Goal: Transaction & Acquisition: Subscribe to service/newsletter

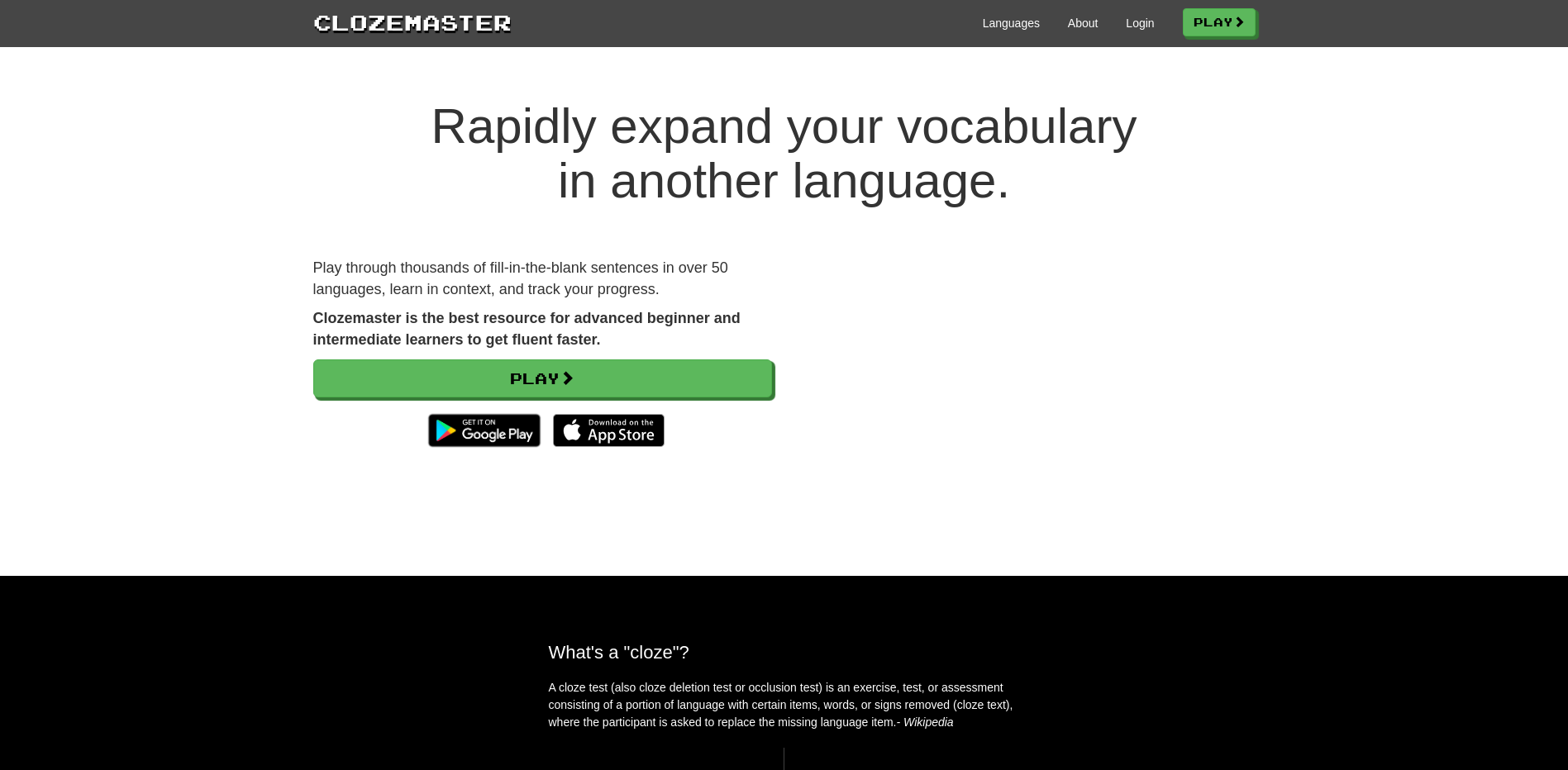
click at [435, 173] on h1 "Rapidly expand your vocabulary in another language." at bounding box center [784, 153] width 1568 height 109
drag, startPoint x: 914, startPoint y: 129, endPoint x: 1049, endPoint y: 125, distance: 135.1
click at [1049, 125] on h1 "Rapidly expand your vocabulary in another language." at bounding box center [784, 153] width 1568 height 109
click at [849, 162] on h1 "Rapidly expand your vocabulary in another language." at bounding box center [784, 153] width 1568 height 109
drag, startPoint x: 916, startPoint y: 127, endPoint x: 1066, endPoint y: 120, distance: 150.2
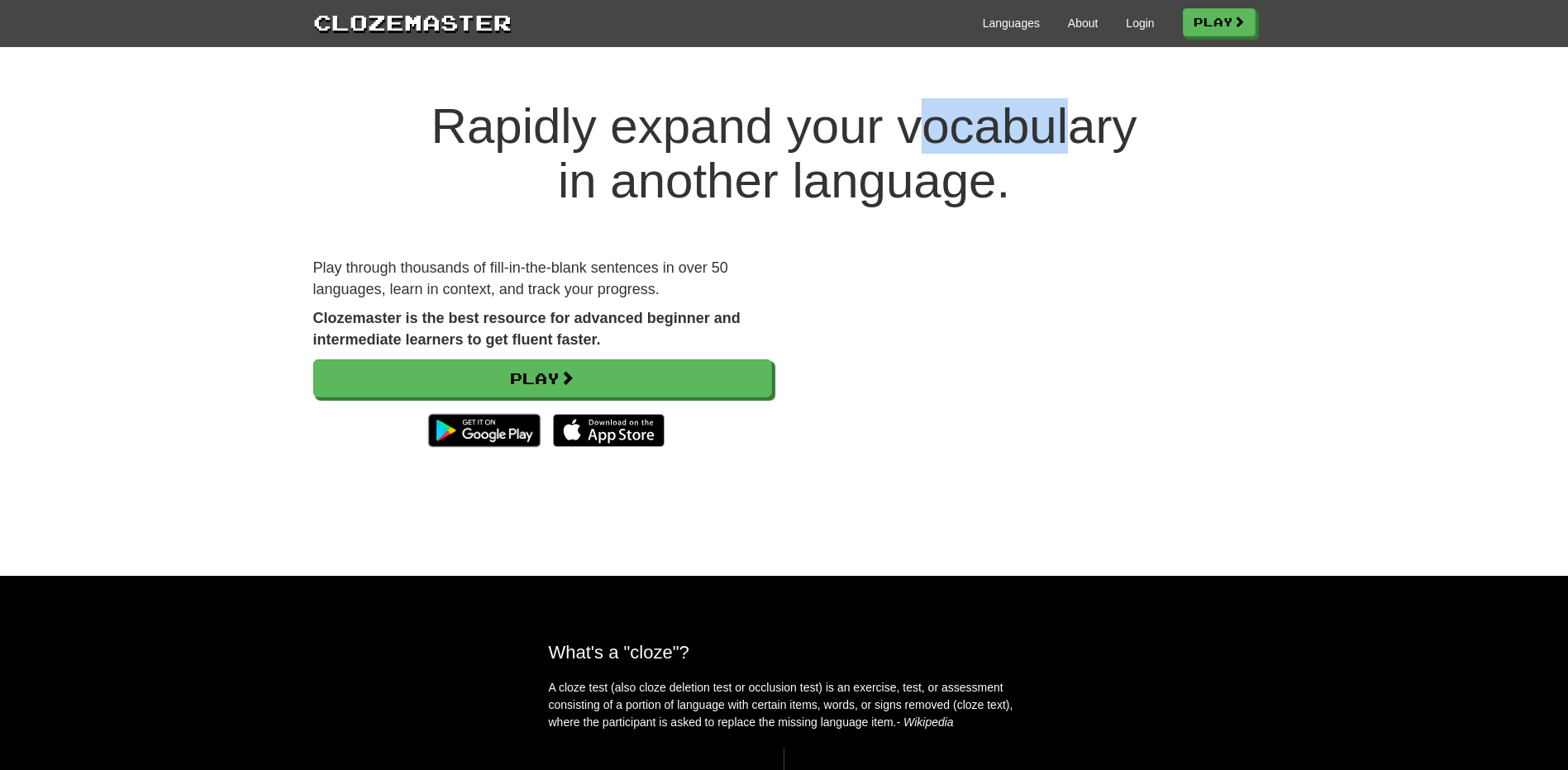
click at [1066, 120] on h1 "Rapidly expand your vocabulary in another language." at bounding box center [784, 153] width 1568 height 109
click at [753, 136] on h1 "Rapidly expand your vocabulary in another language." at bounding box center [784, 153] width 1568 height 109
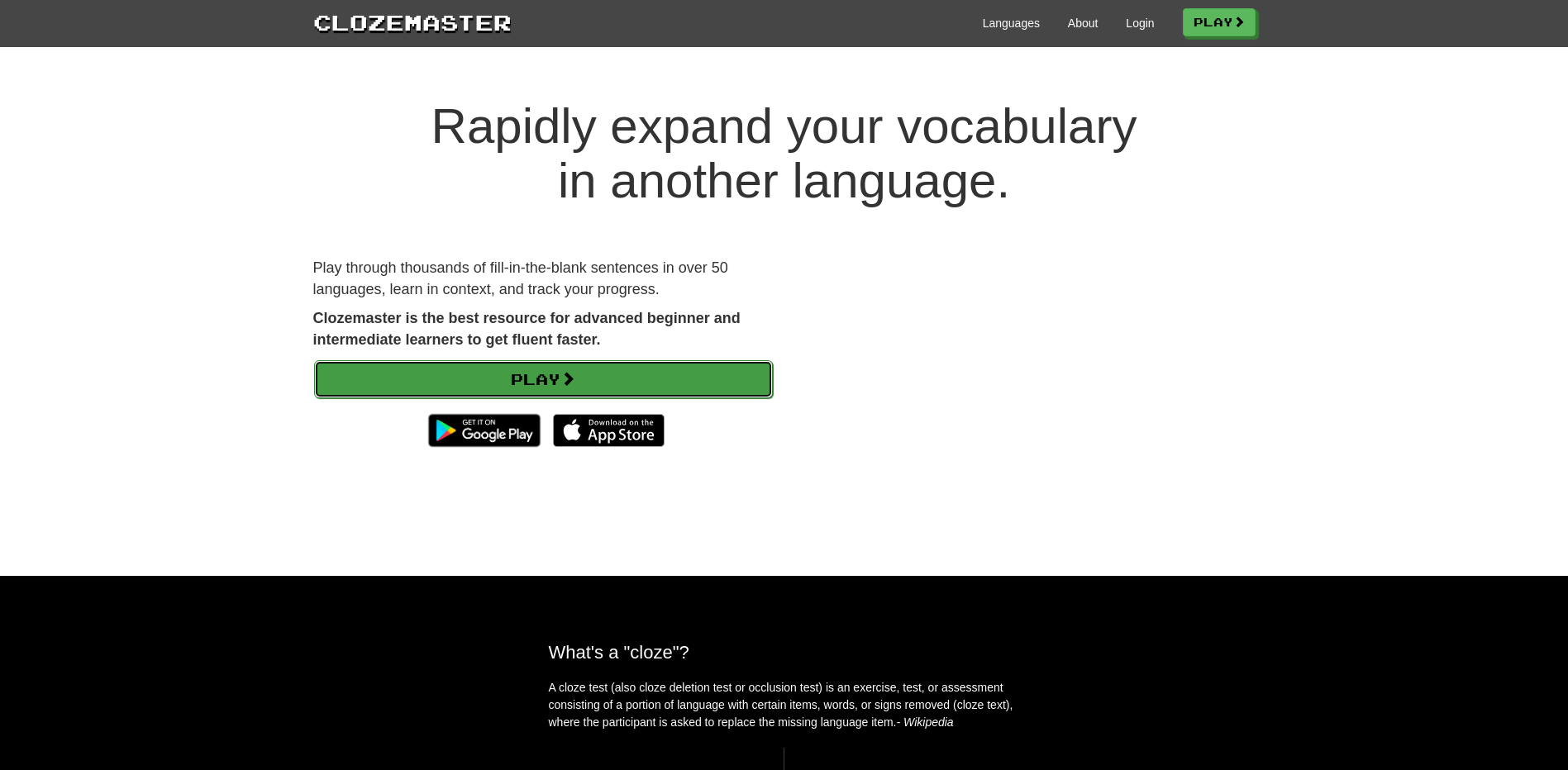
click at [670, 373] on link "Play" at bounding box center [543, 379] width 459 height 38
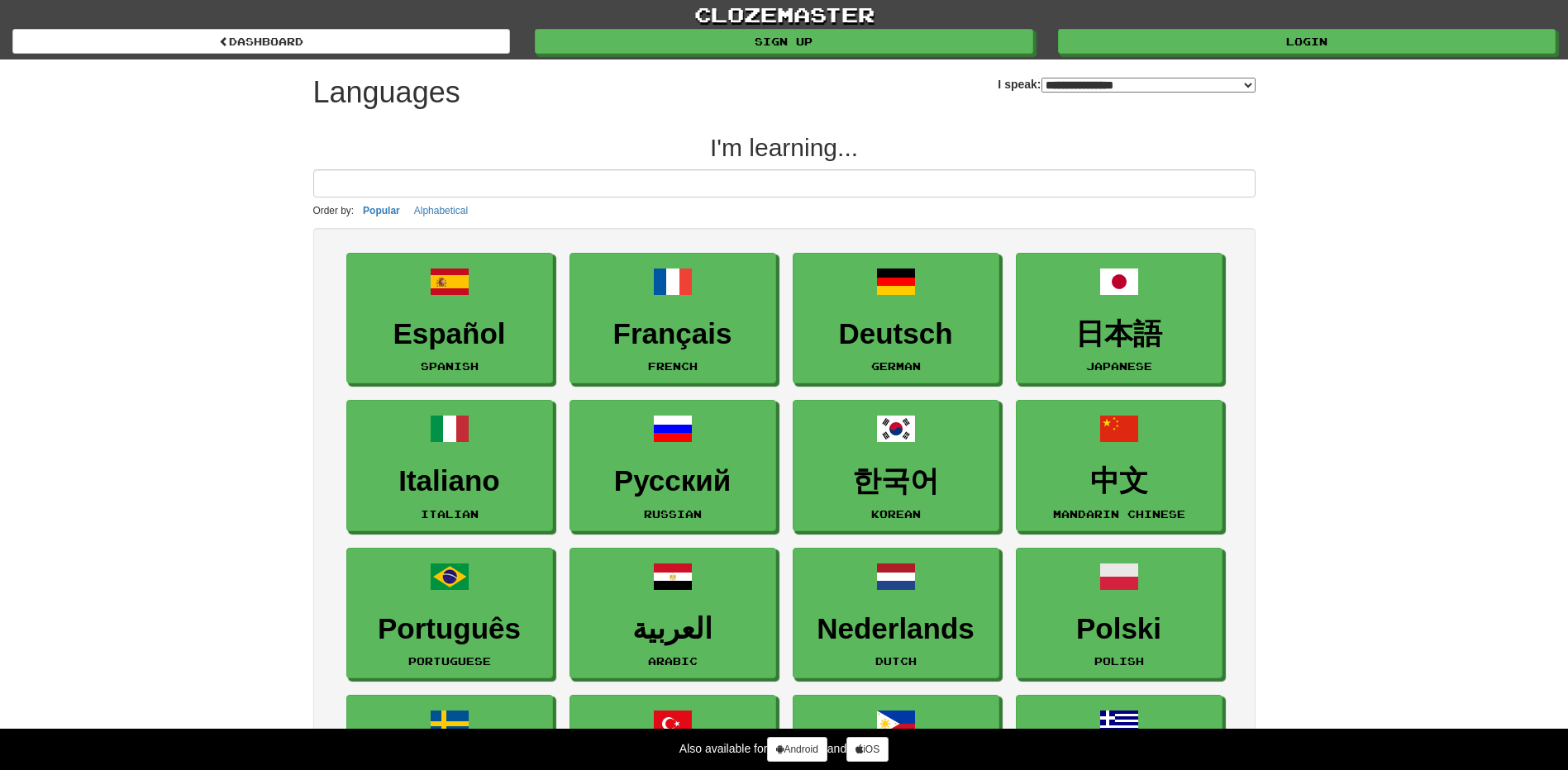
select select "*******"
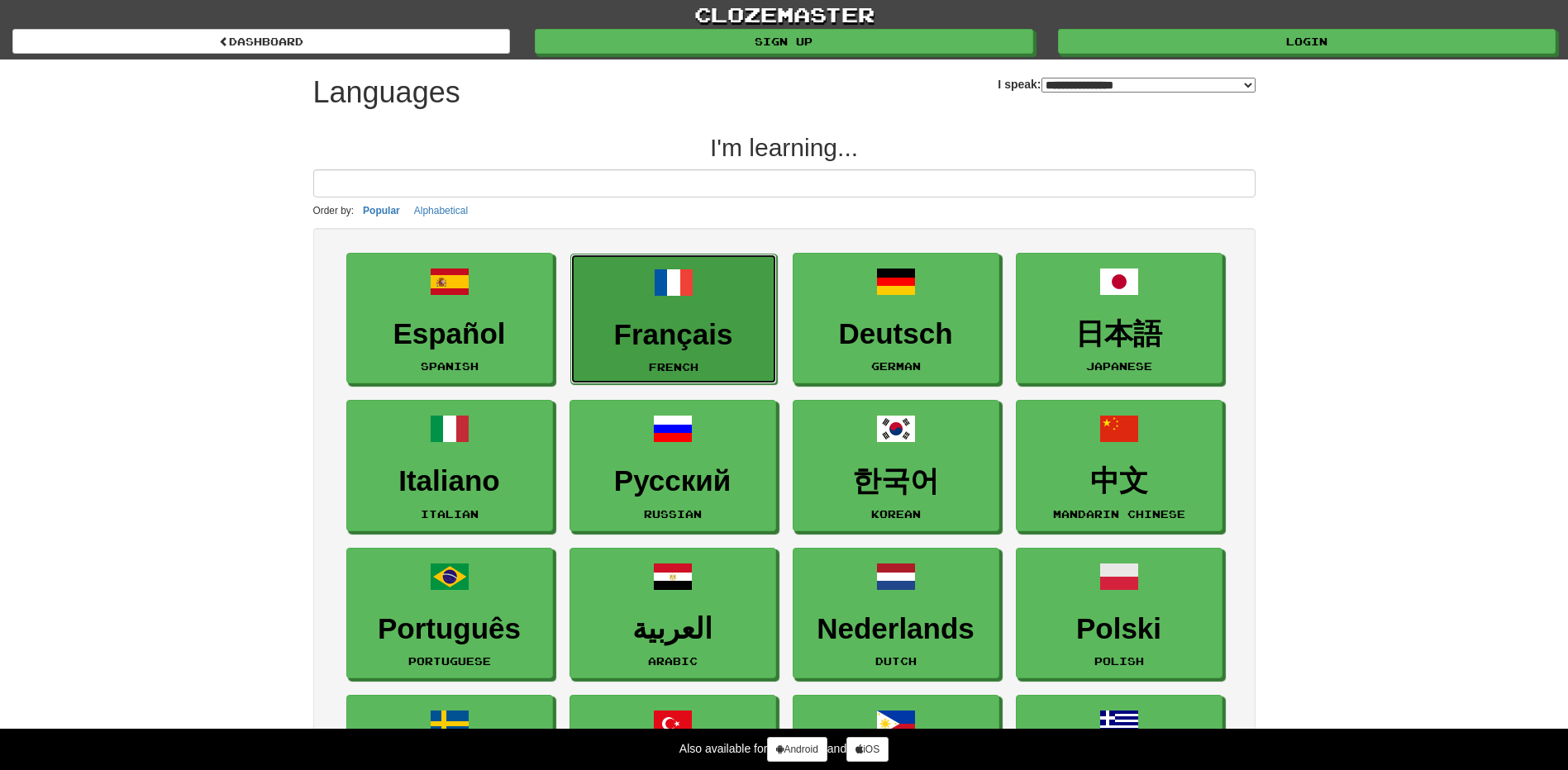
click at [614, 341] on h3 "Français" at bounding box center [674, 335] width 188 height 32
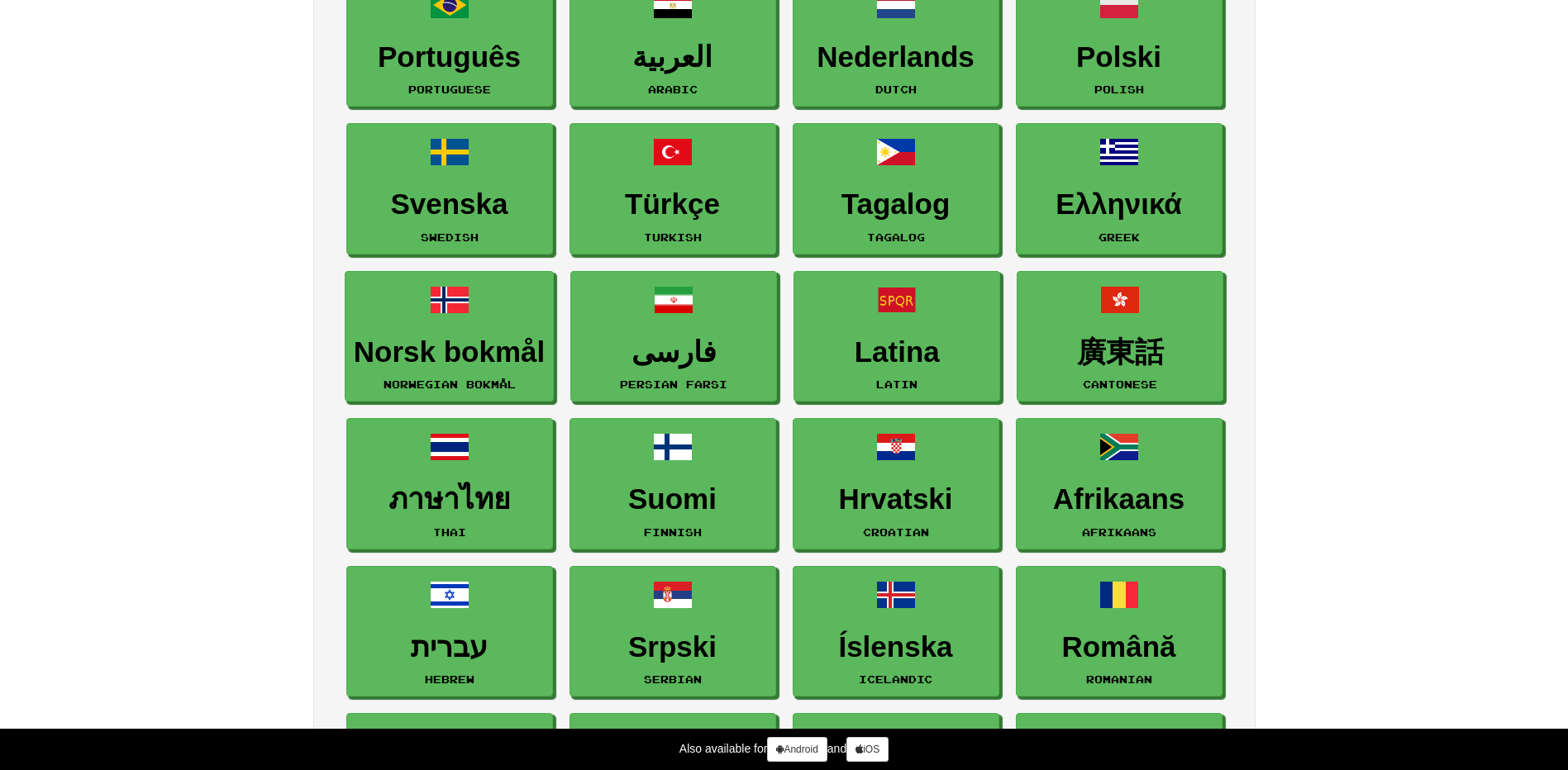
scroll to position [248, 0]
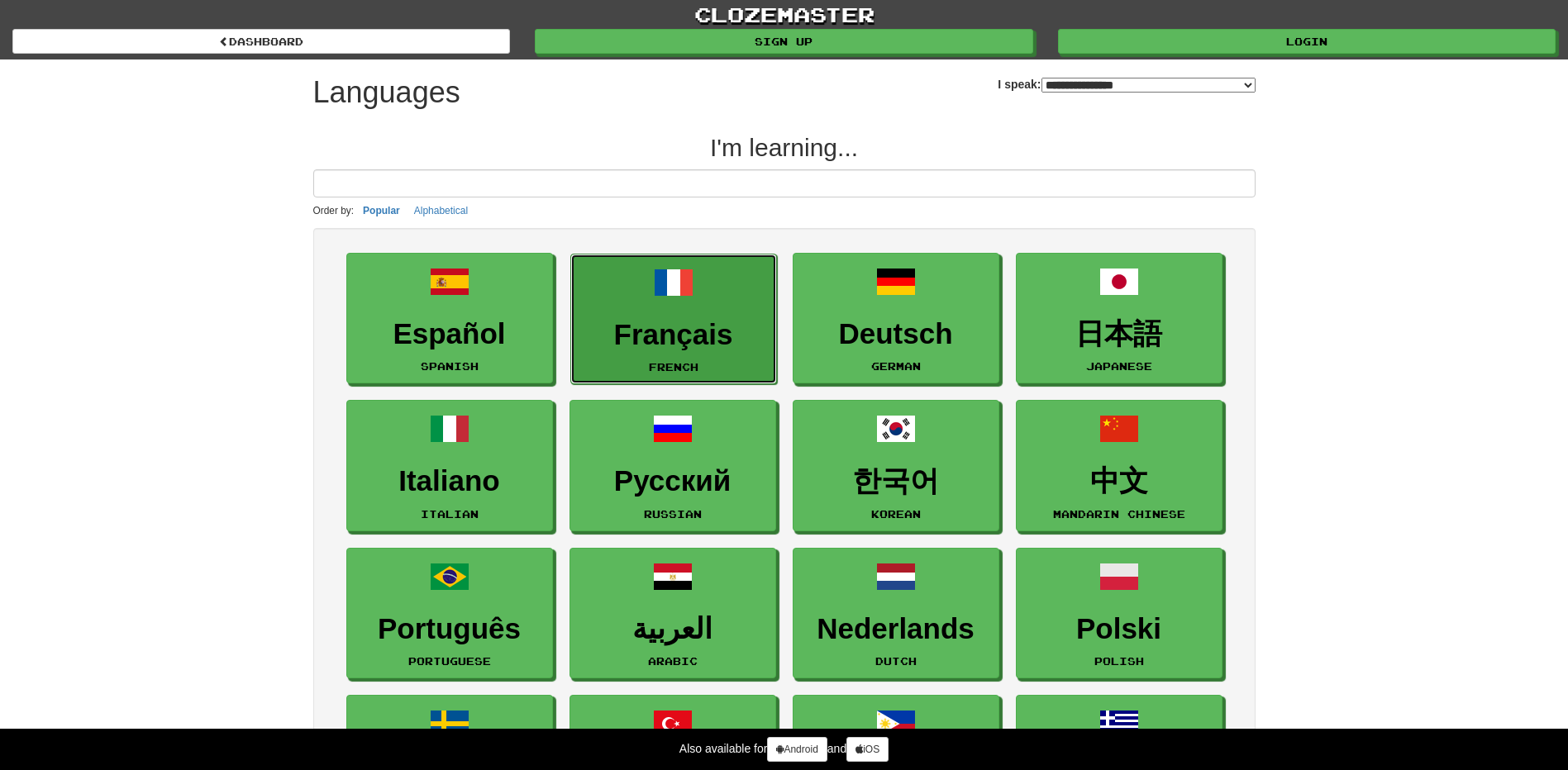
click at [717, 305] on link "Français French" at bounding box center [674, 319] width 207 height 131
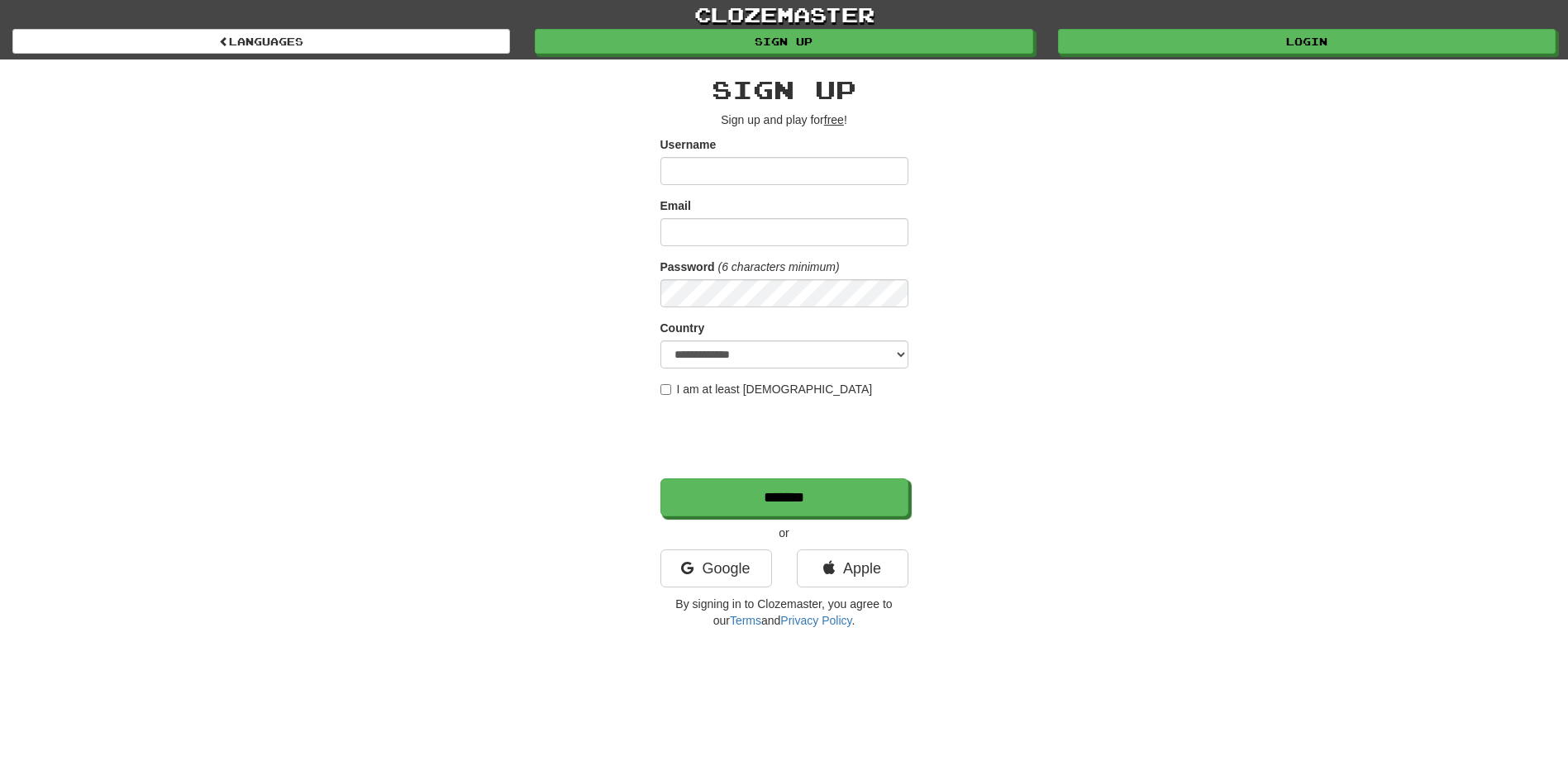
click at [487, 333] on div "**********" at bounding box center [784, 348] width 967 height 578
